Goal: Book appointment/travel/reservation

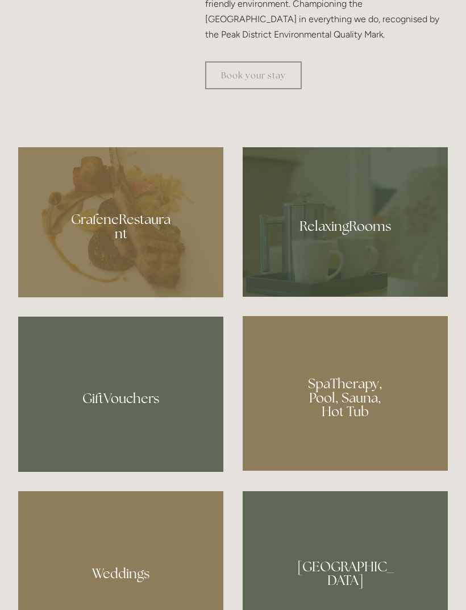
scroll to position [823, 0]
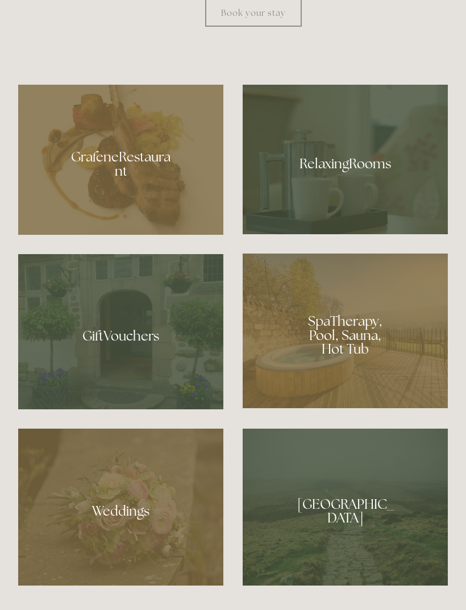
click at [363, 392] on div at bounding box center [345, 330] width 205 height 155
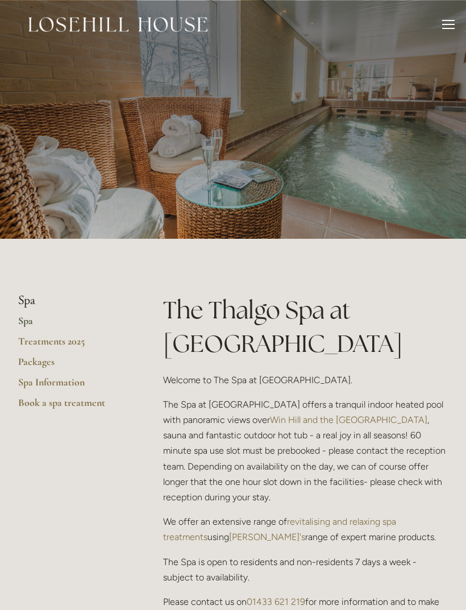
click at [440, 31] on div "Rooms Rooms Your Stay Book a stay Offers Spa About" at bounding box center [232, 24] width 443 height 49
click at [448, 27] on div at bounding box center [448, 26] width 13 height 13
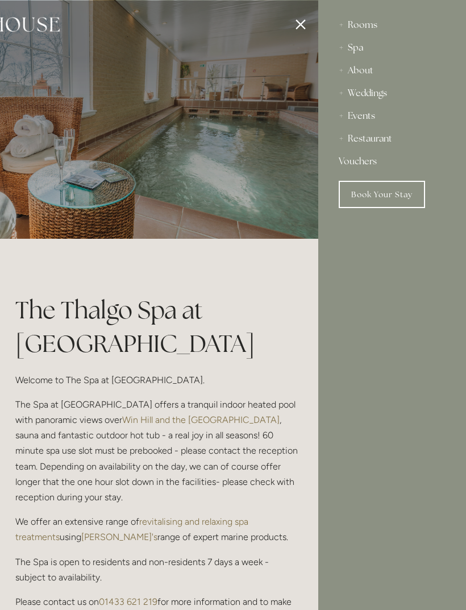
click at [369, 26] on div "Rooms" at bounding box center [392, 25] width 107 height 23
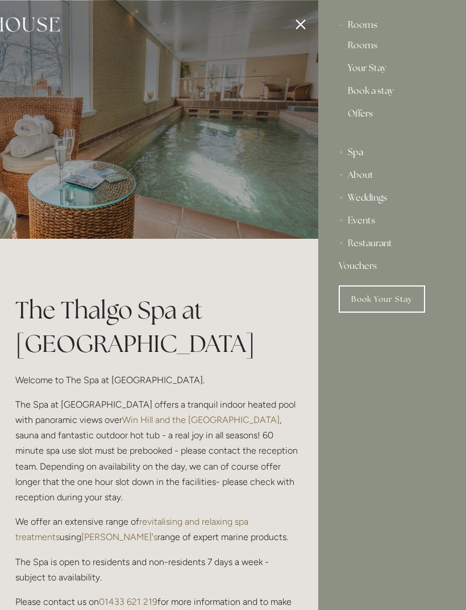
click at [377, 67] on link "Your Stay" at bounding box center [392, 71] width 89 height 14
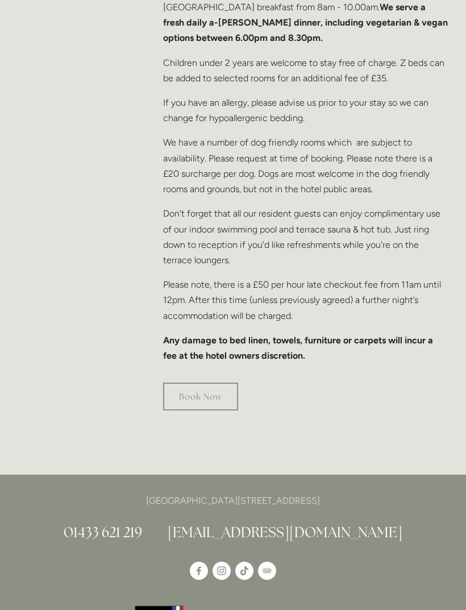
scroll to position [733, 0]
click at [222, 406] on link "Book Now" at bounding box center [200, 396] width 75 height 28
